Goal: Find specific page/section: Find specific page/section

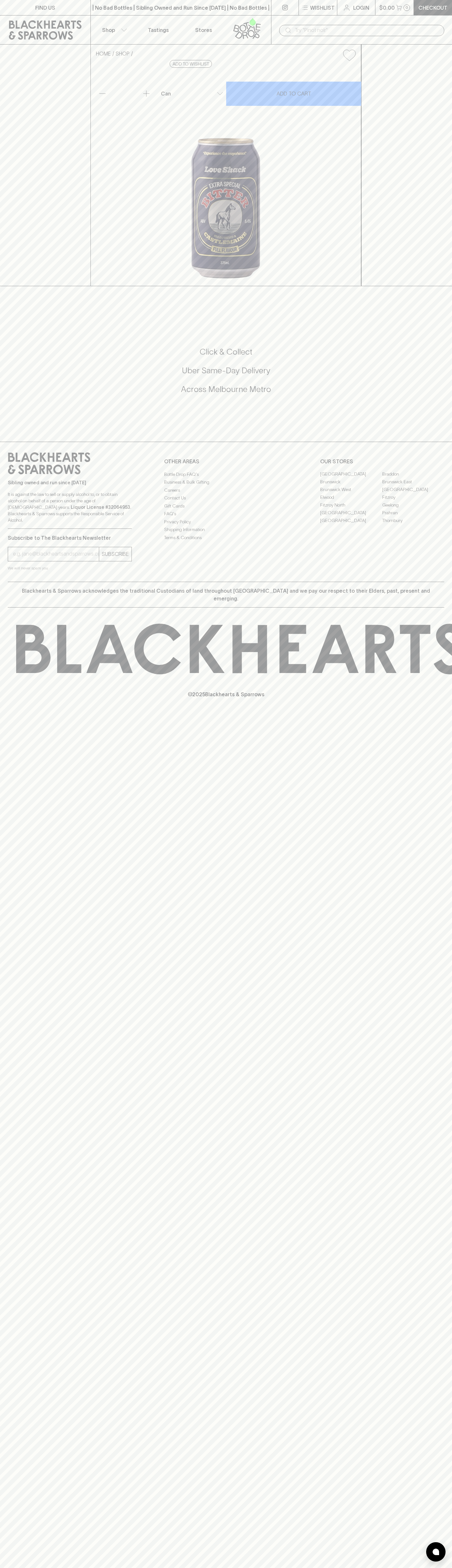
click at [23, 4] on link "FIND US" at bounding box center [45, 7] width 90 height 15
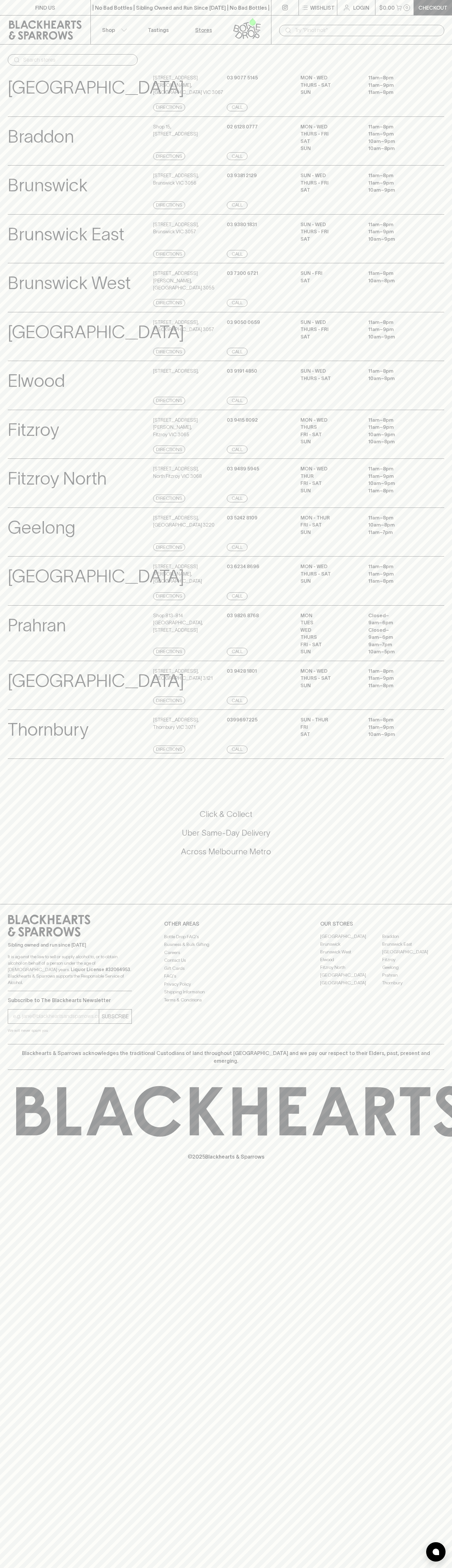
click at [418, 1567] on html "FIND US | No Bad Bottles | Sibling Owned and Run Since 2006 | No Bad Bottles | …" at bounding box center [226, 784] width 452 height 1568
click at [1, 119] on div "Braddon View Store Details Shop 15 , 27 Lonsdale Street, Braddon ACT 2612 Direc…" at bounding box center [226, 141] width 452 height 49
